Goal: Task Accomplishment & Management: Manage account settings

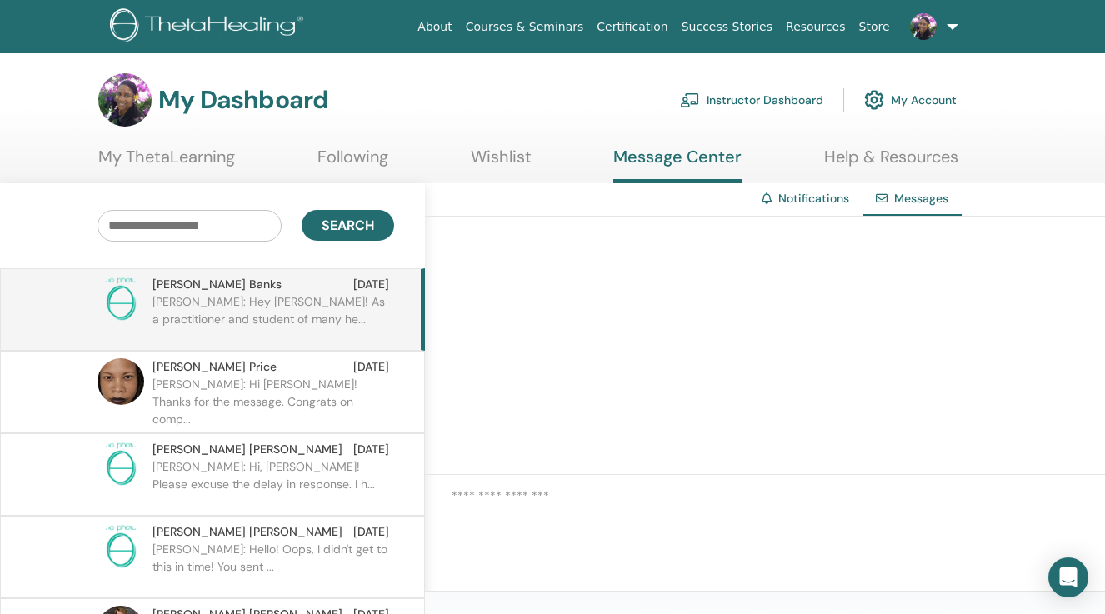
scroll to position [67, 0]
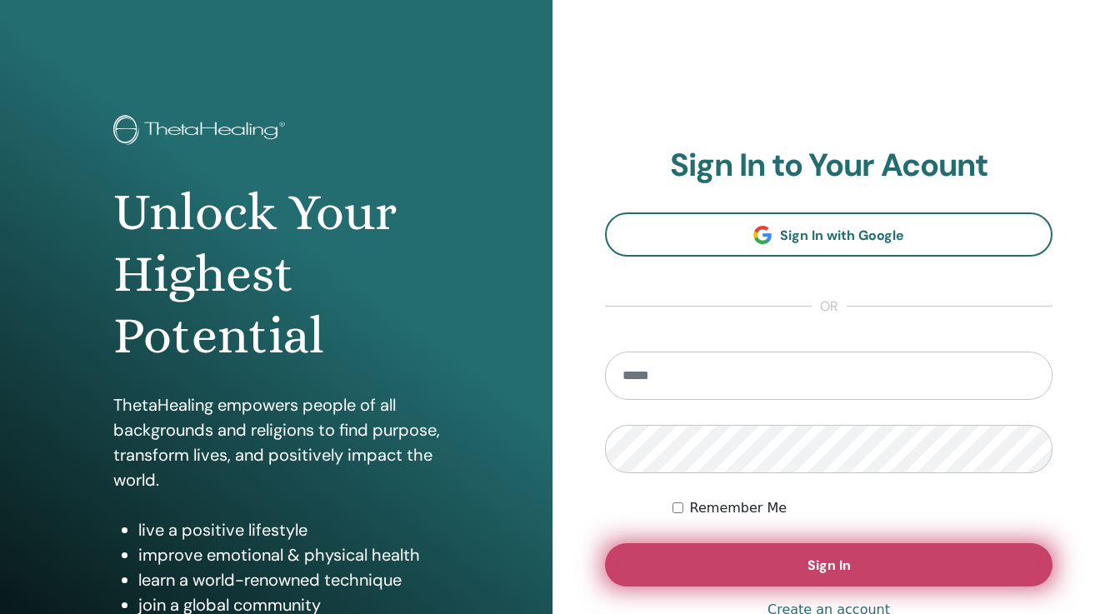
type input "**********"
click at [757, 575] on button "Sign In" at bounding box center [828, 564] width 447 height 43
